Goal: Task Accomplishment & Management: Complete application form

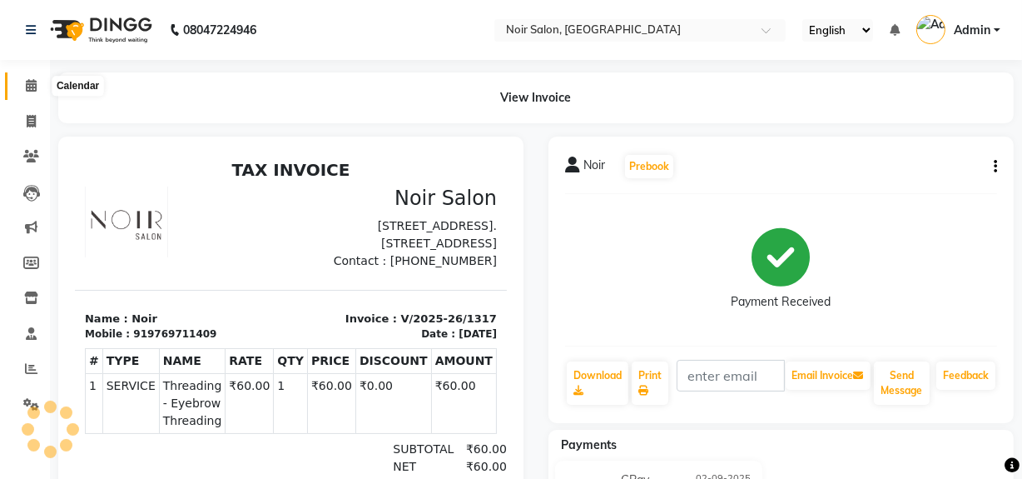
click at [33, 87] on icon at bounding box center [31, 85] width 11 height 12
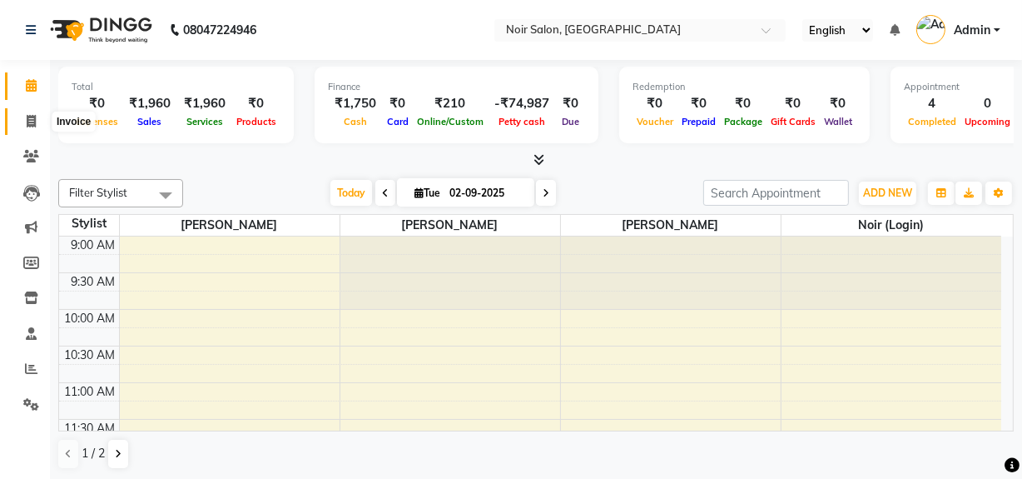
click at [27, 127] on icon at bounding box center [31, 121] width 9 height 12
select select "service"
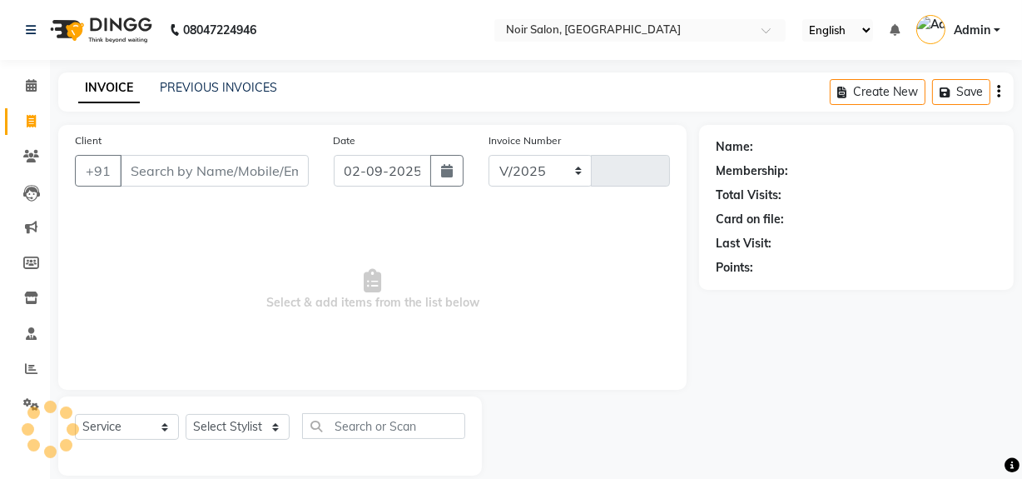
select select "5495"
type input "1318"
click at [186, 176] on input "Client" at bounding box center [214, 171] width 189 height 32
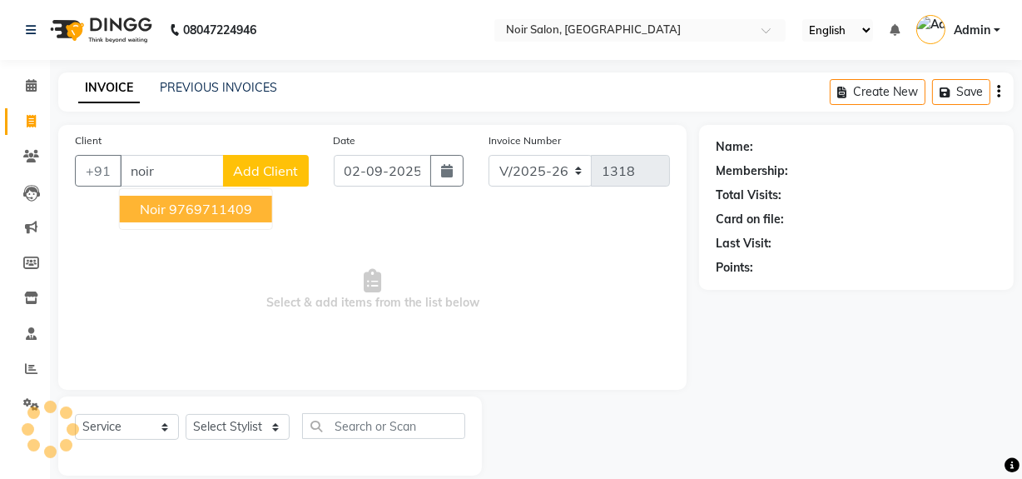
click at [182, 212] on ngb-highlight "9769711409" at bounding box center [210, 209] width 83 height 17
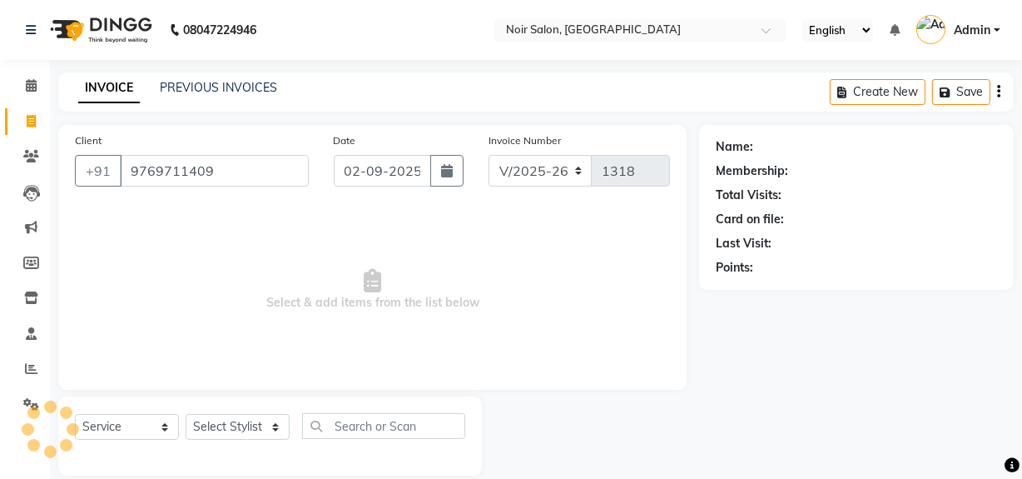
scroll to position [22, 0]
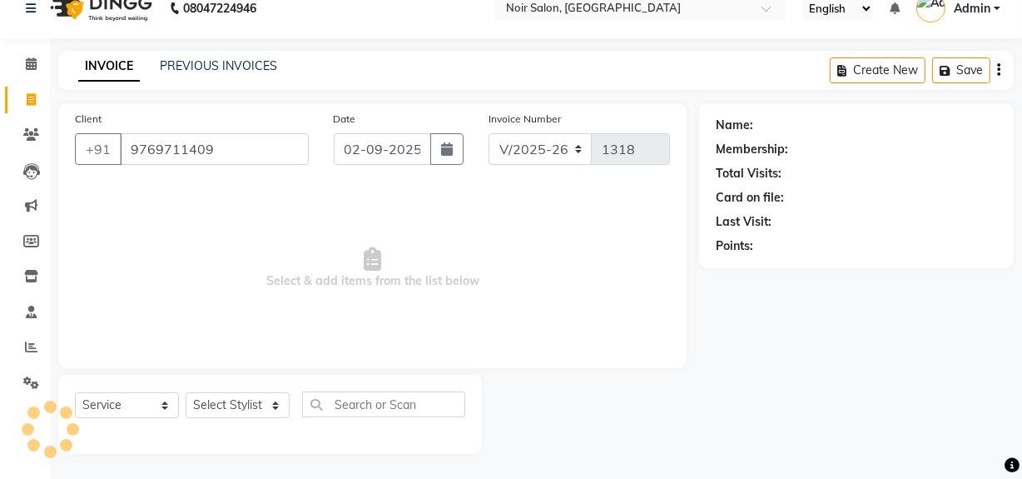
type input "9769711409"
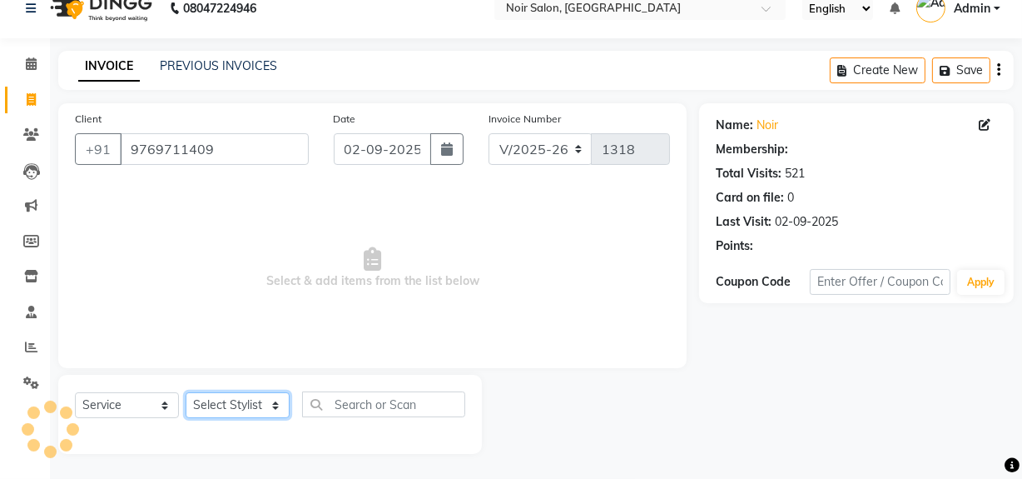
click at [250, 409] on select "Select Stylist [PERSON_NAME] [PERSON_NAME] Noir (Login) [PERSON_NAME] [PERSON_N…" at bounding box center [238, 405] width 104 height 26
select select "87449"
click at [186, 392] on select "Select Stylist [PERSON_NAME] [PERSON_NAME] Noir (Login) [PERSON_NAME] [PERSON_N…" at bounding box center [238, 405] width 104 height 26
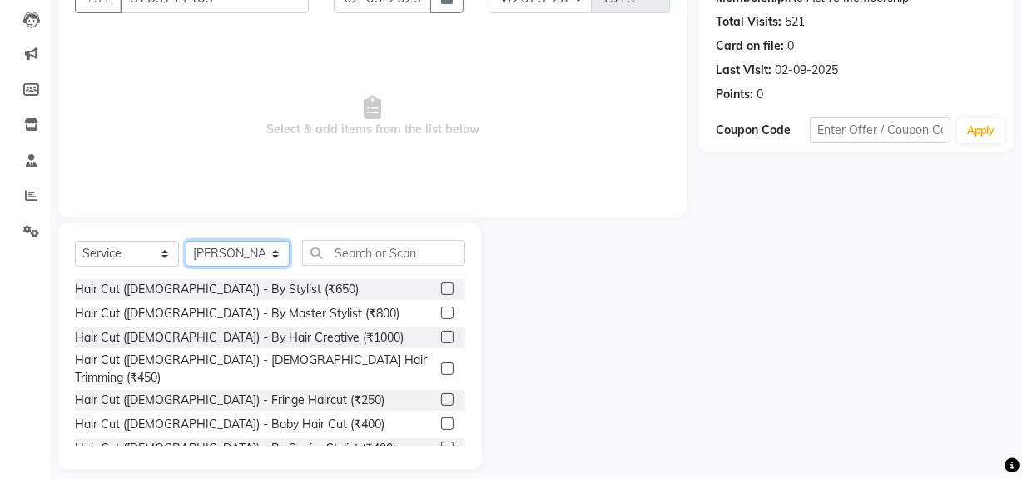
scroll to position [188, 0]
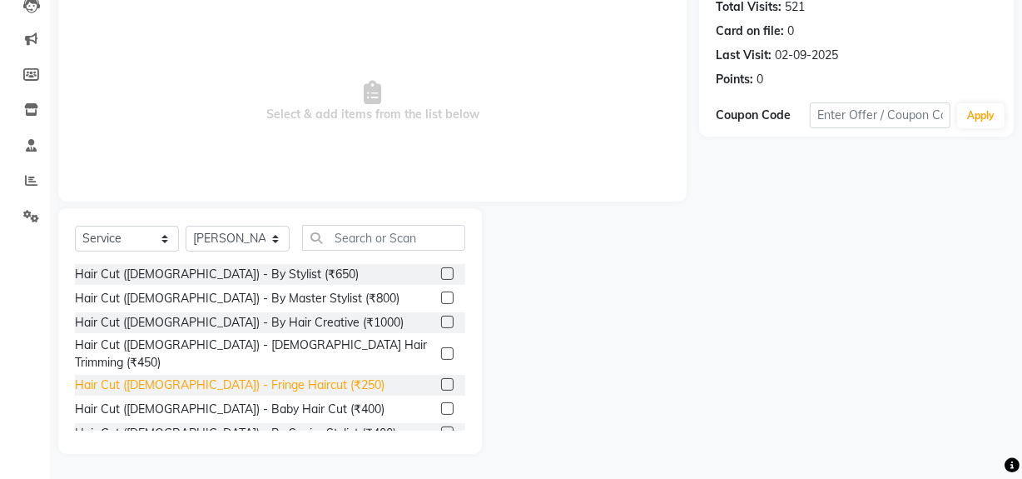
click at [226, 376] on div "Hair Cut ([DEMOGRAPHIC_DATA]) - Fringe Haircut (₹250)" at bounding box center [230, 384] width 310 height 17
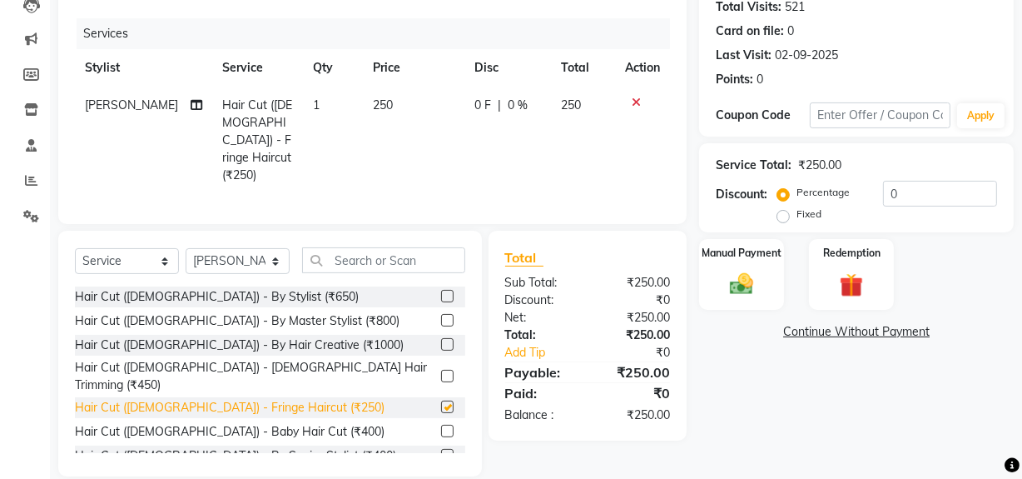
checkbox input "false"
click at [728, 279] on img at bounding box center [742, 284] width 40 height 28
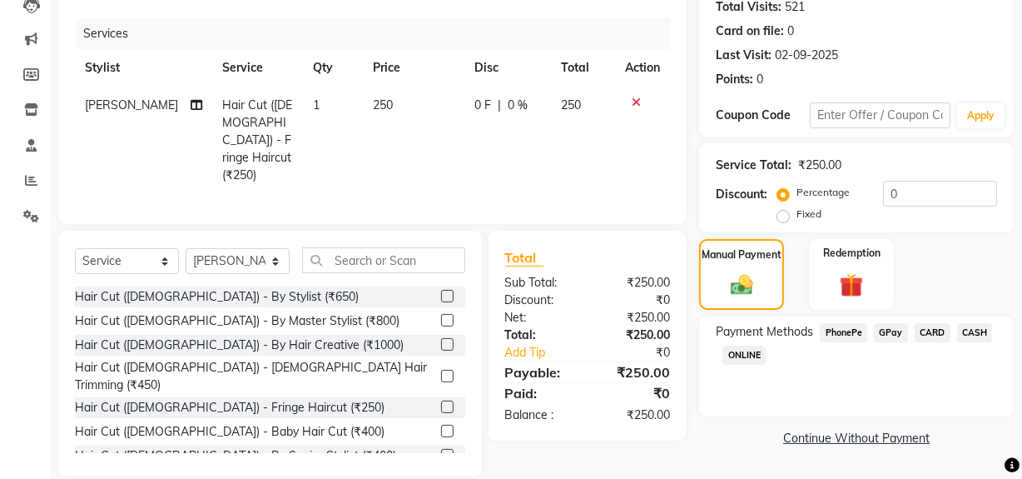
click at [900, 335] on span "GPay" at bounding box center [891, 332] width 34 height 19
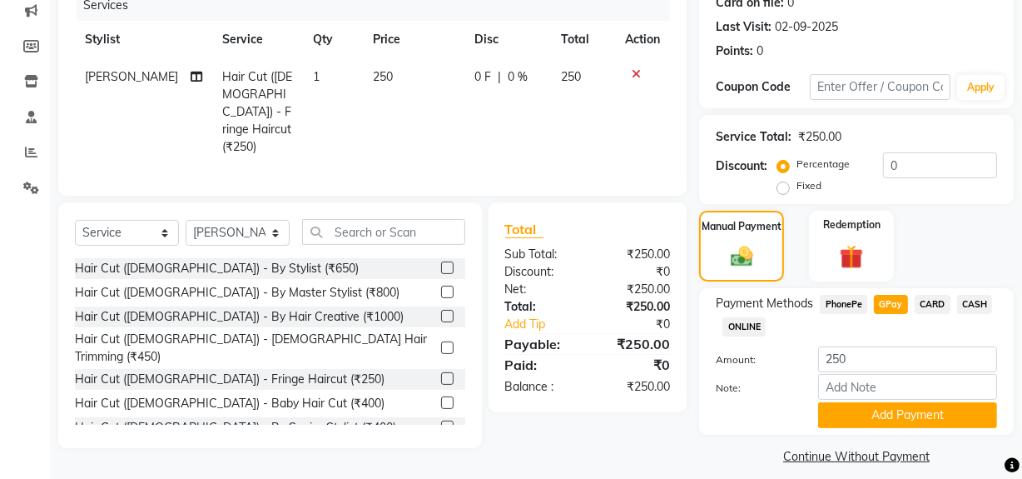
scroll to position [231, 0]
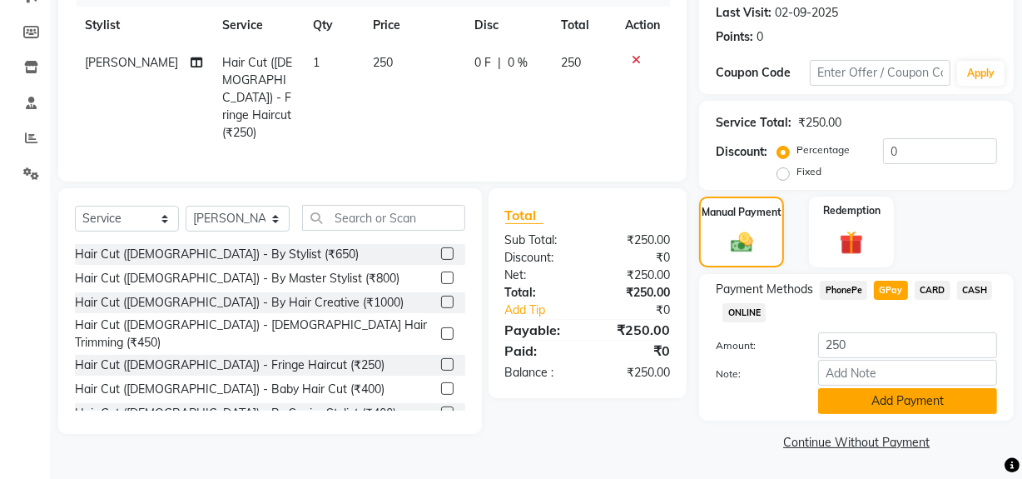
click at [857, 395] on button "Add Payment" at bounding box center [907, 401] width 179 height 26
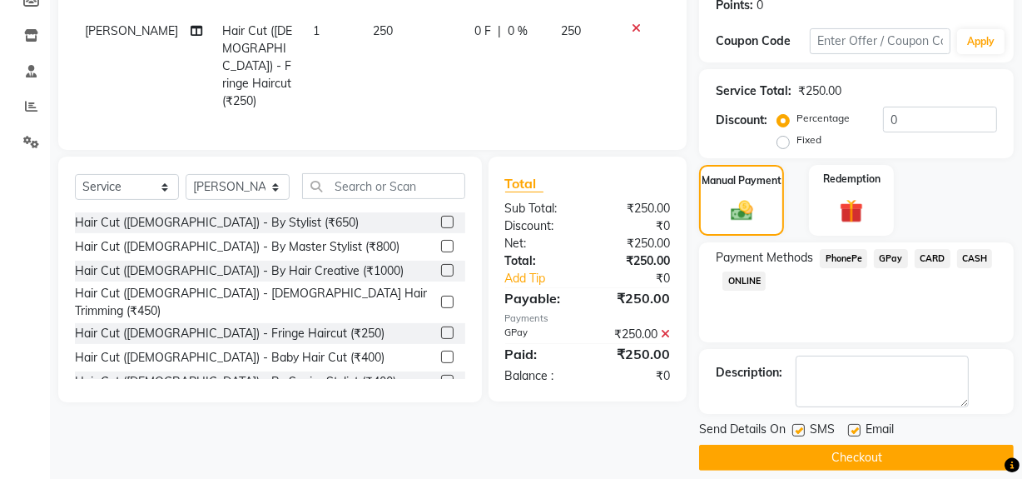
scroll to position [277, 0]
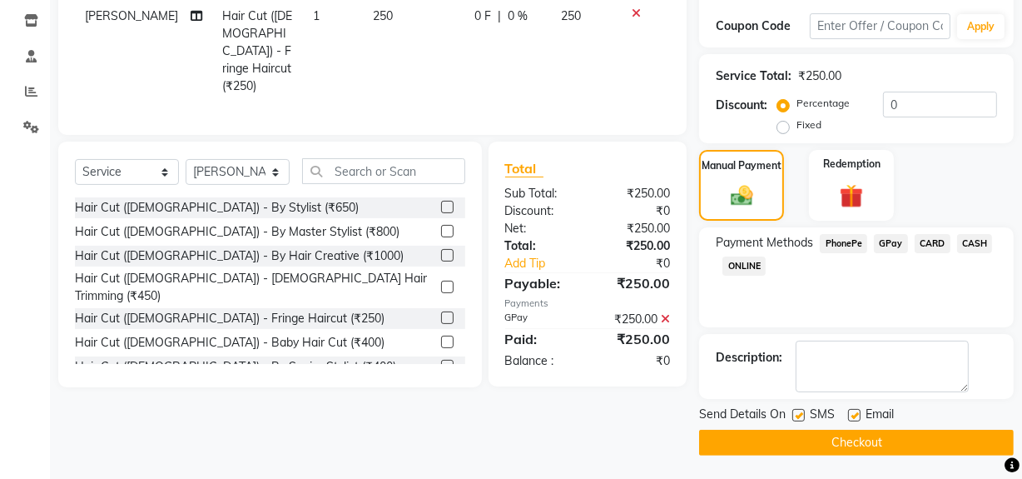
click at [853, 409] on label at bounding box center [854, 415] width 12 height 12
click at [853, 410] on input "checkbox" at bounding box center [853, 415] width 11 height 11
checkbox input "false"
click at [799, 412] on label at bounding box center [798, 415] width 12 height 12
click at [799, 412] on input "checkbox" at bounding box center [797, 415] width 11 height 11
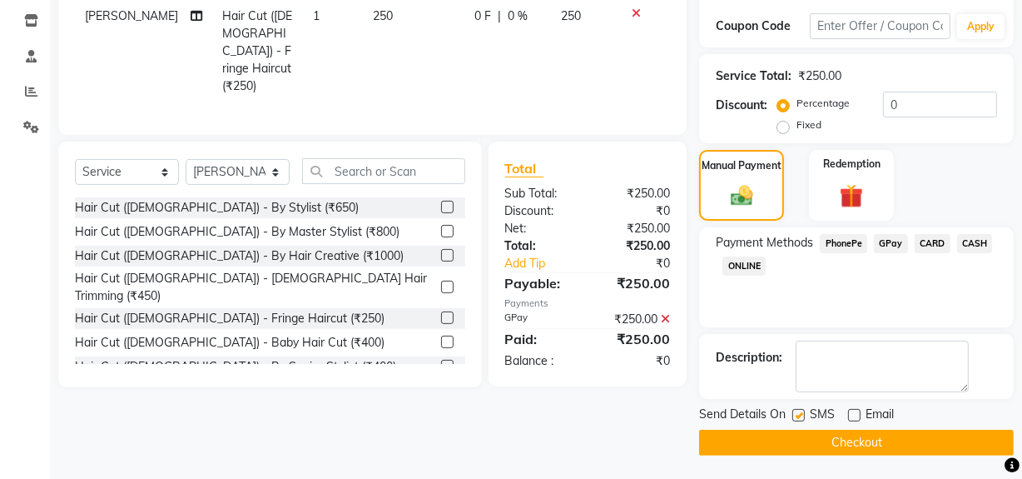
checkbox input "false"
click at [801, 438] on button "Checkout" at bounding box center [856, 442] width 315 height 26
